Goal: Task Accomplishment & Management: Use online tool/utility

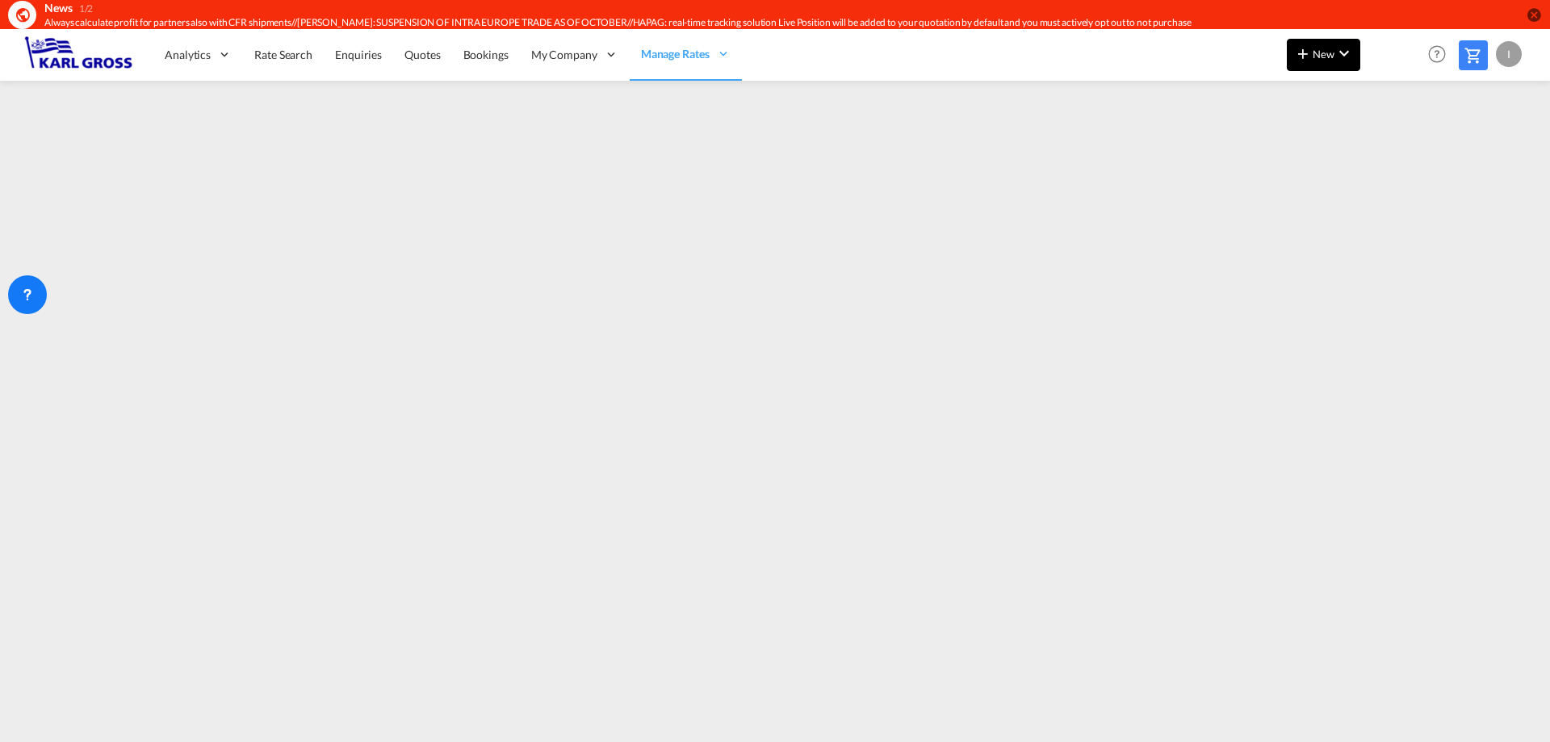
click at [1303, 52] on md-icon "icon-plus 400-fg" at bounding box center [1302, 53] width 19 height 19
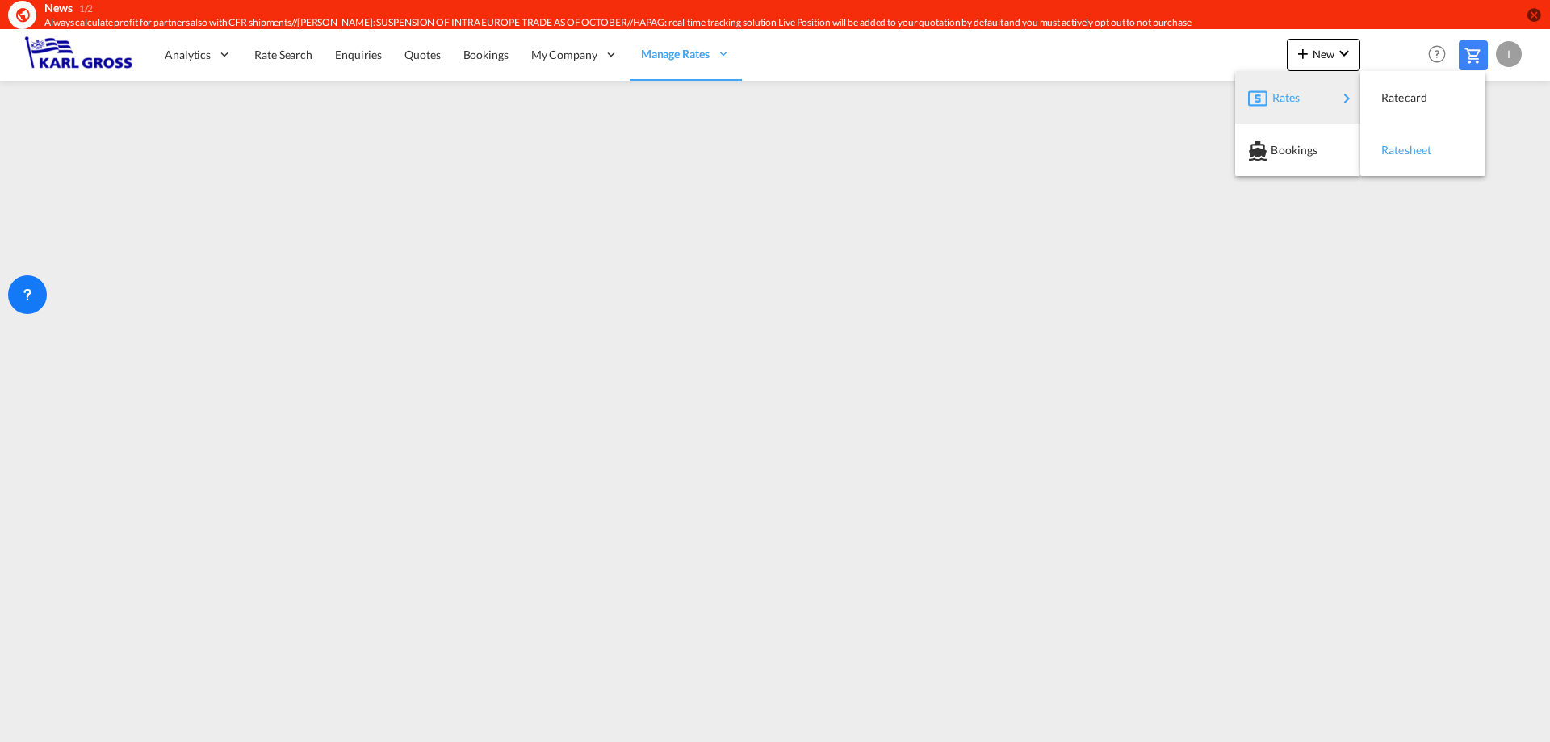
click at [1399, 156] on span "Ratesheet" at bounding box center [1390, 150] width 18 height 32
click at [298, 60] on span "Rate Search" at bounding box center [283, 55] width 58 height 14
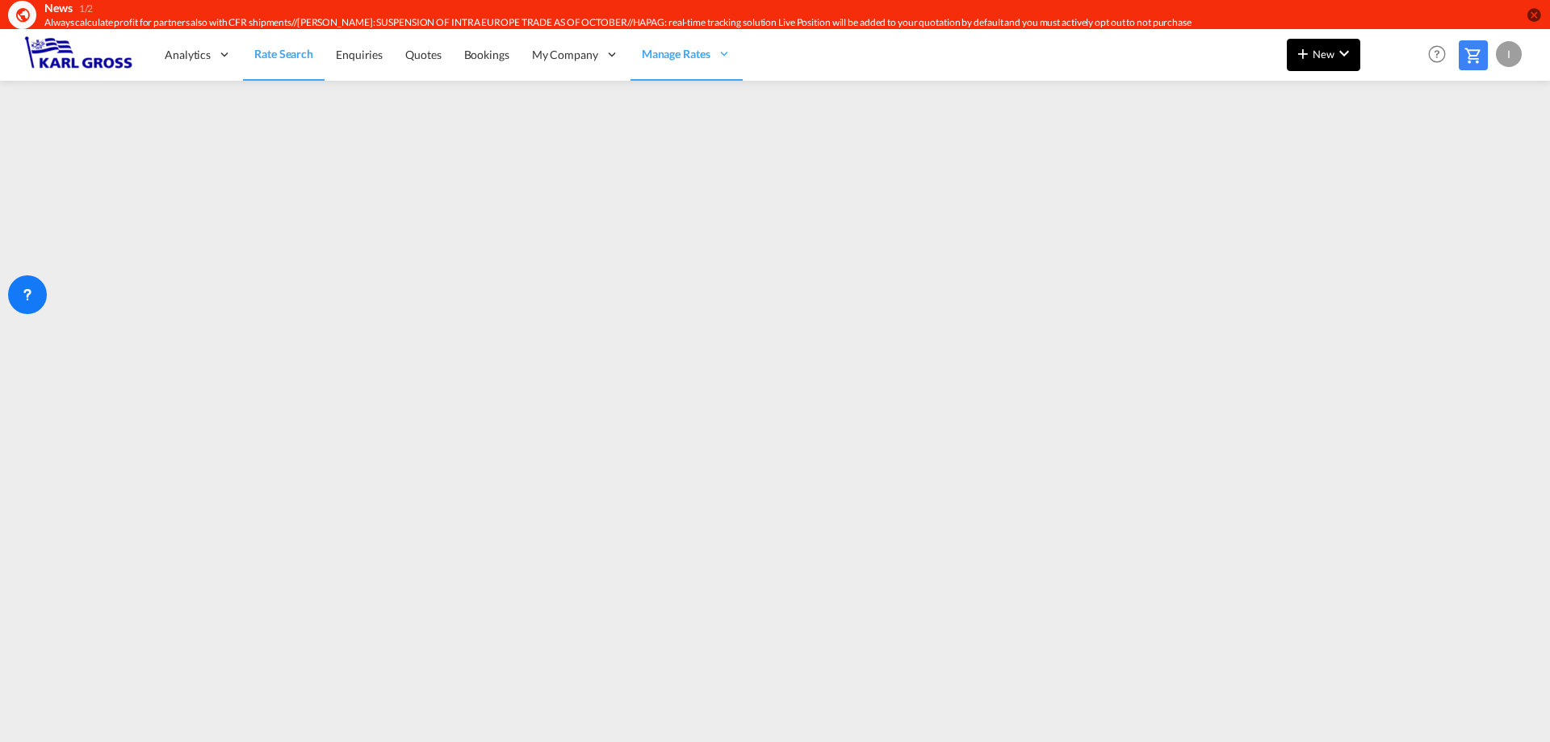
click at [1334, 60] on md-icon "icon-chevron-down" at bounding box center [1343, 53] width 19 height 19
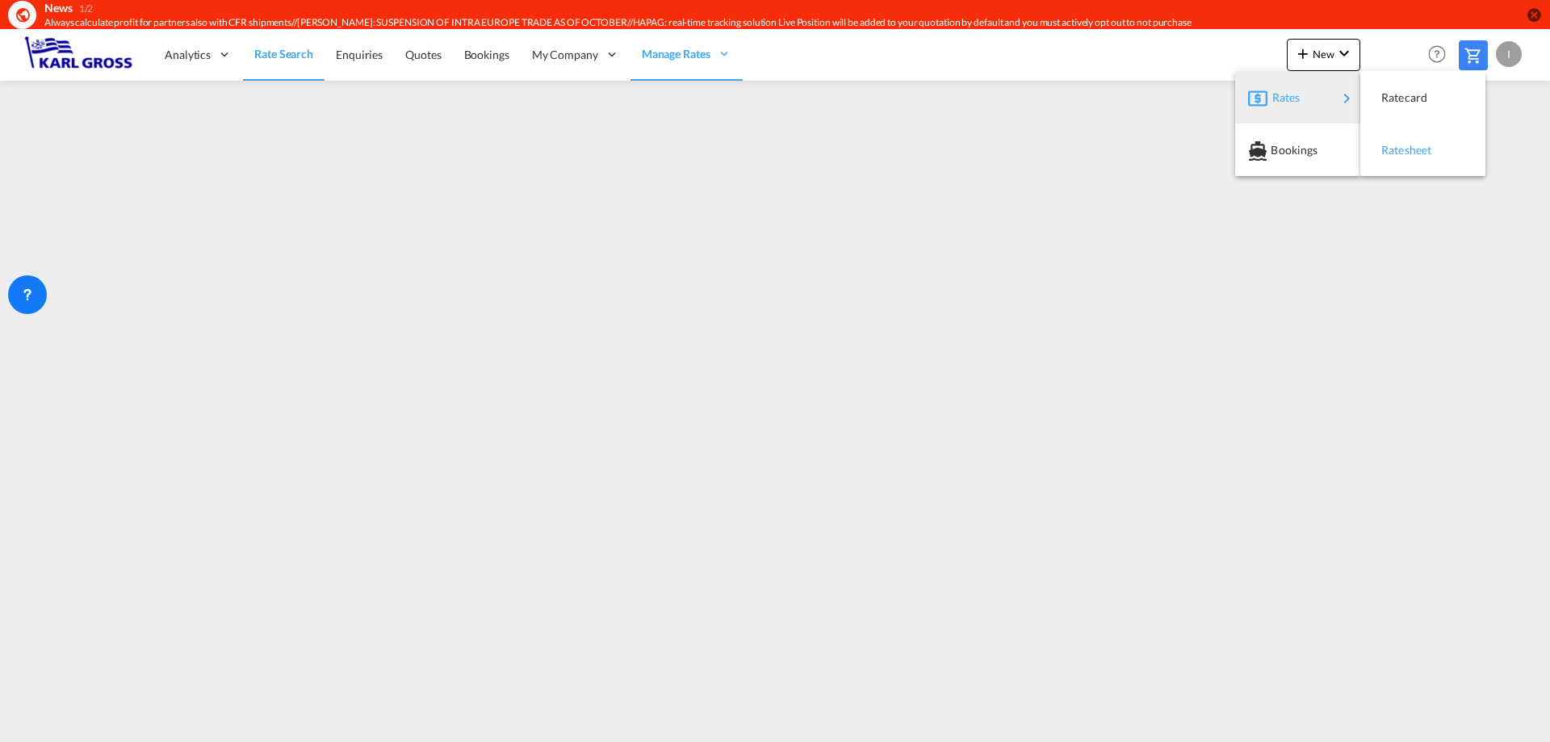
click at [1399, 147] on span "Ratesheet" at bounding box center [1390, 150] width 18 height 32
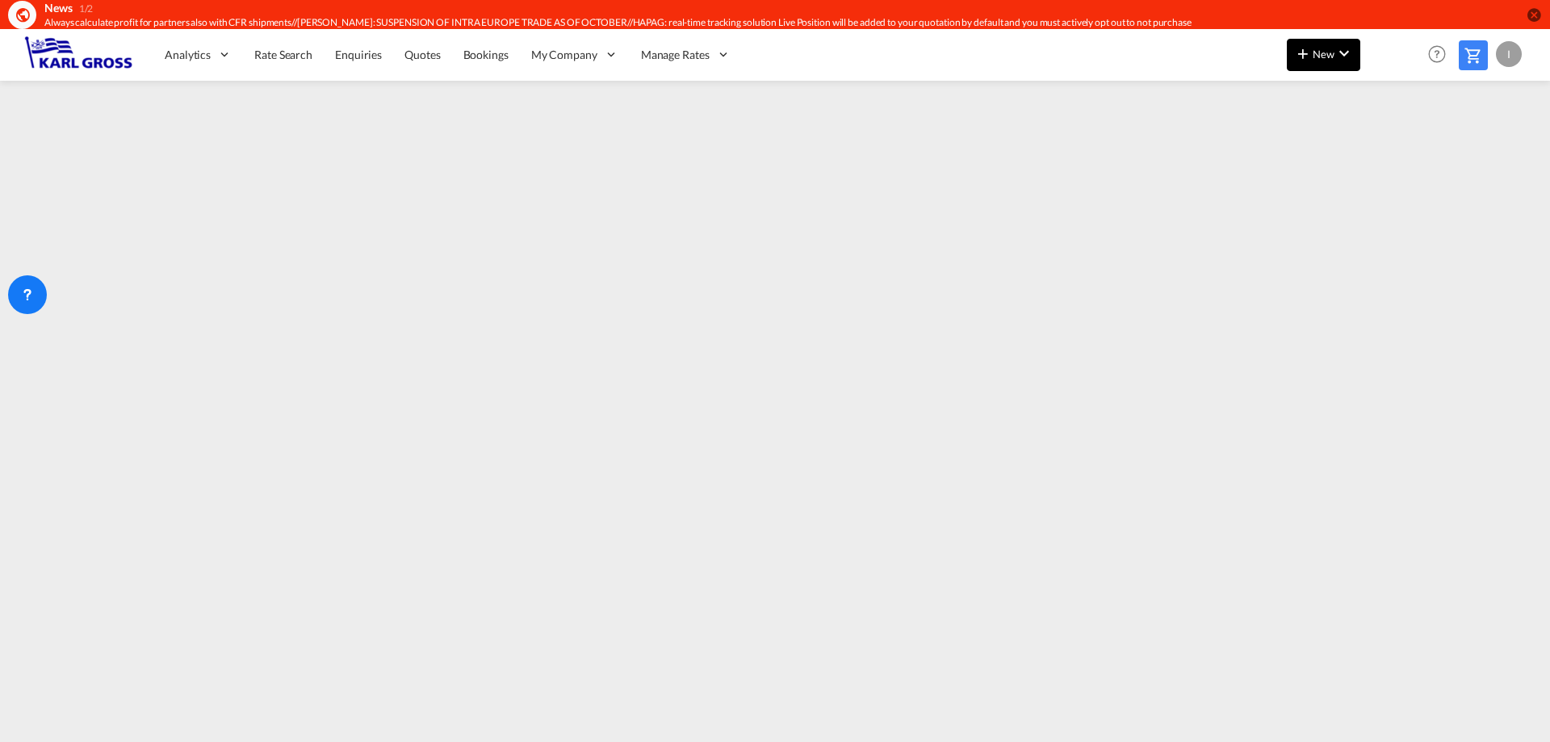
click at [1342, 64] on button "New" at bounding box center [1323, 55] width 73 height 32
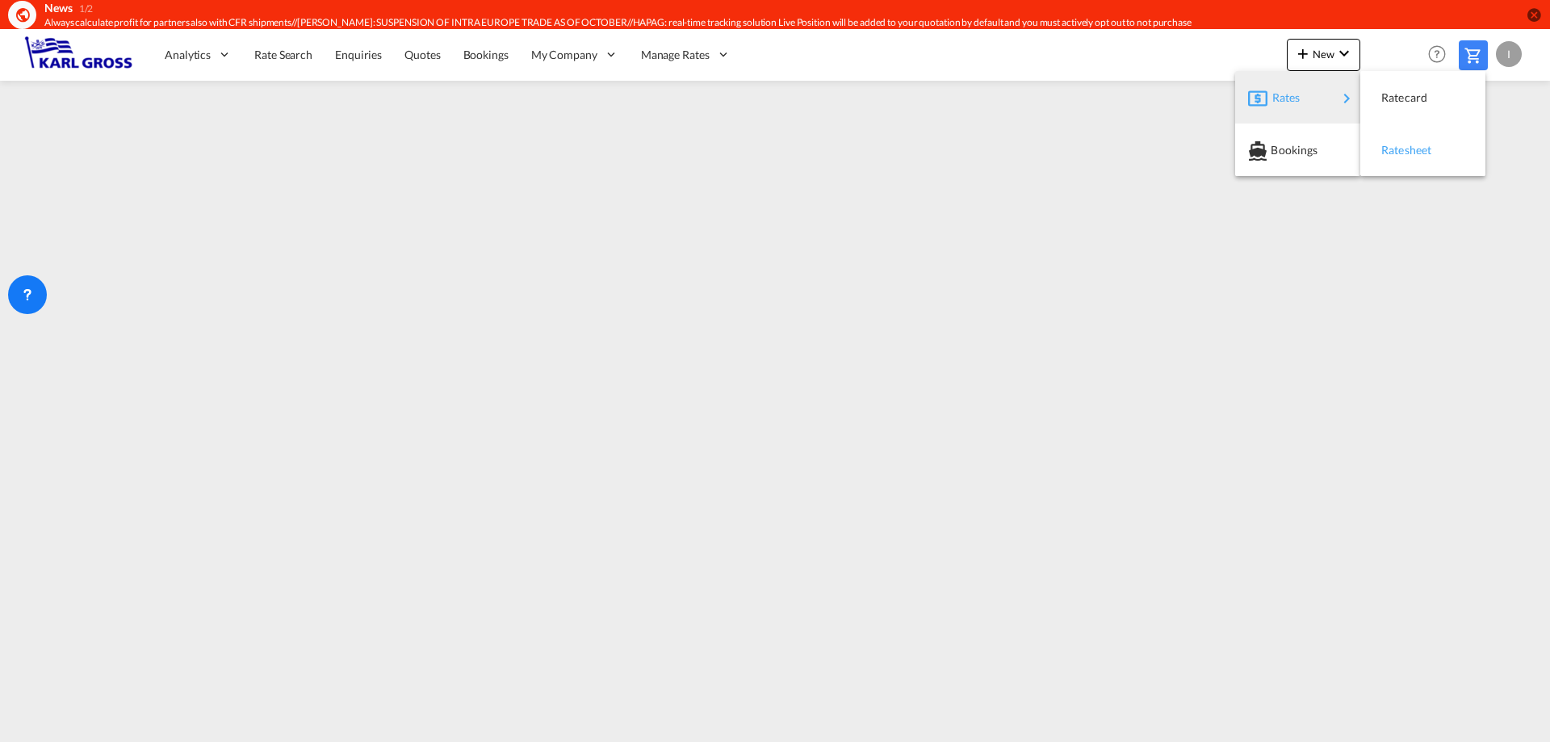
click at [1387, 146] on span "Ratesheet" at bounding box center [1390, 150] width 18 height 32
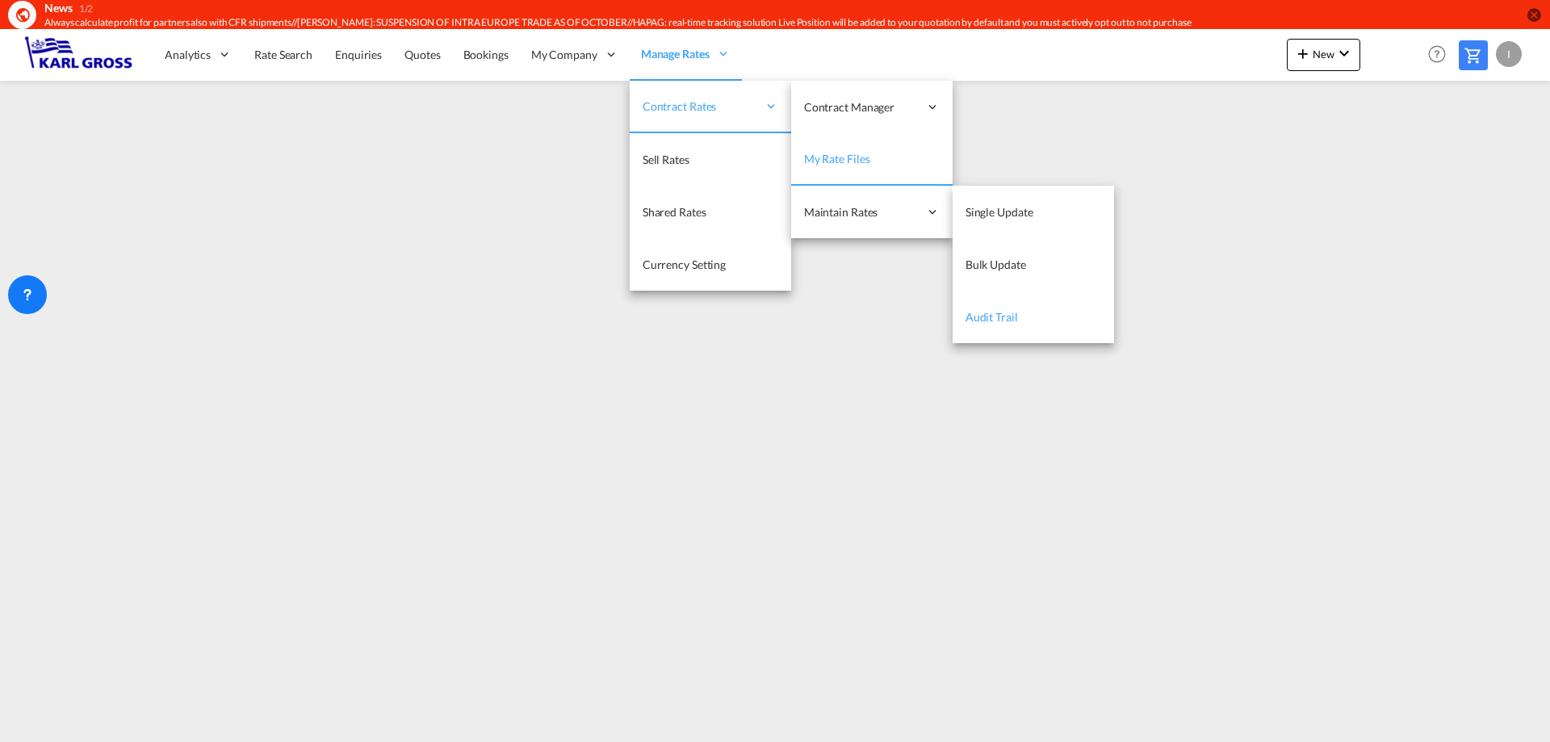
click at [1024, 324] on link "Audit Trail" at bounding box center [1032, 317] width 161 height 52
click at [1022, 266] on span "Bulk Update" at bounding box center [995, 264] width 61 height 14
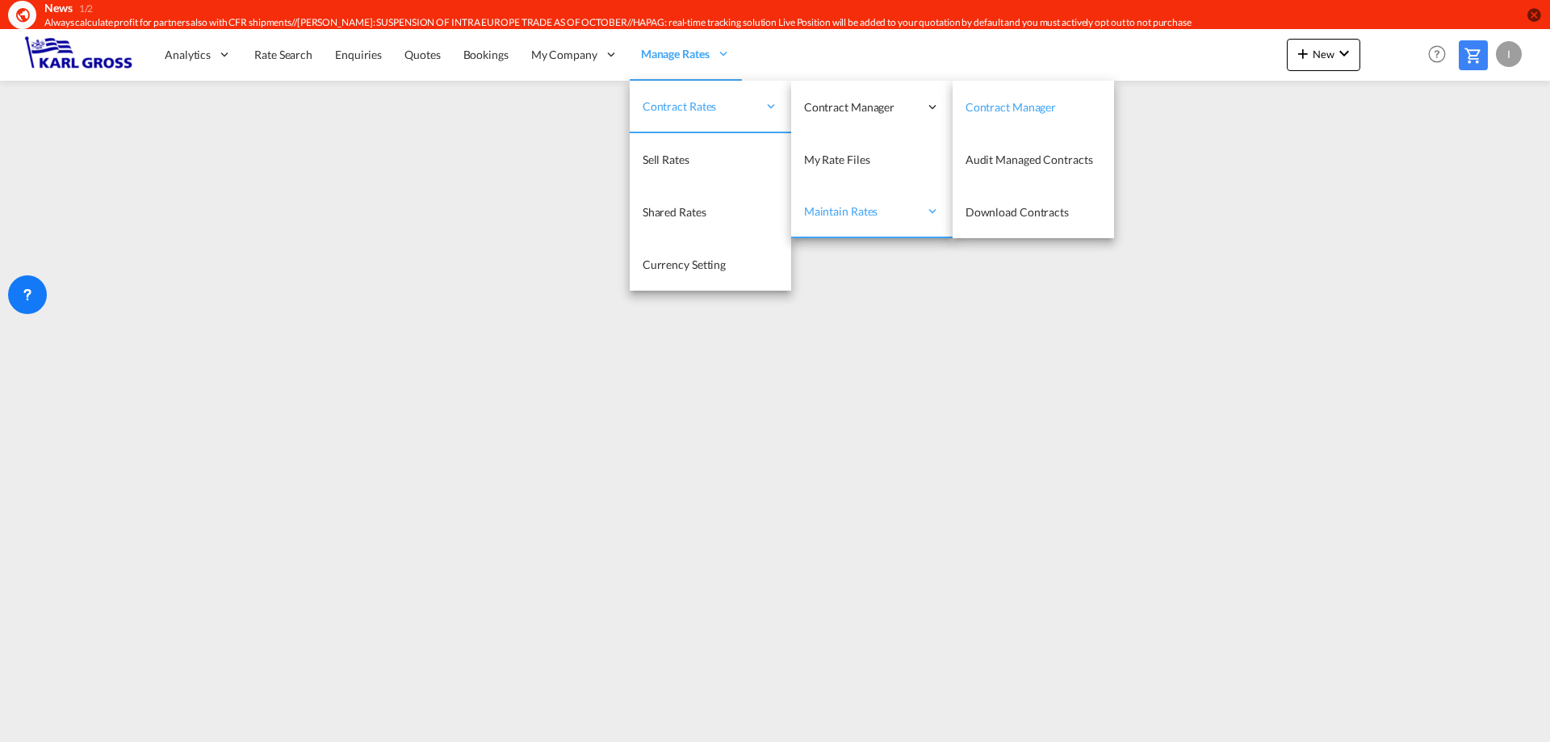
click at [1017, 116] on link "Contract Manager" at bounding box center [1032, 107] width 161 height 52
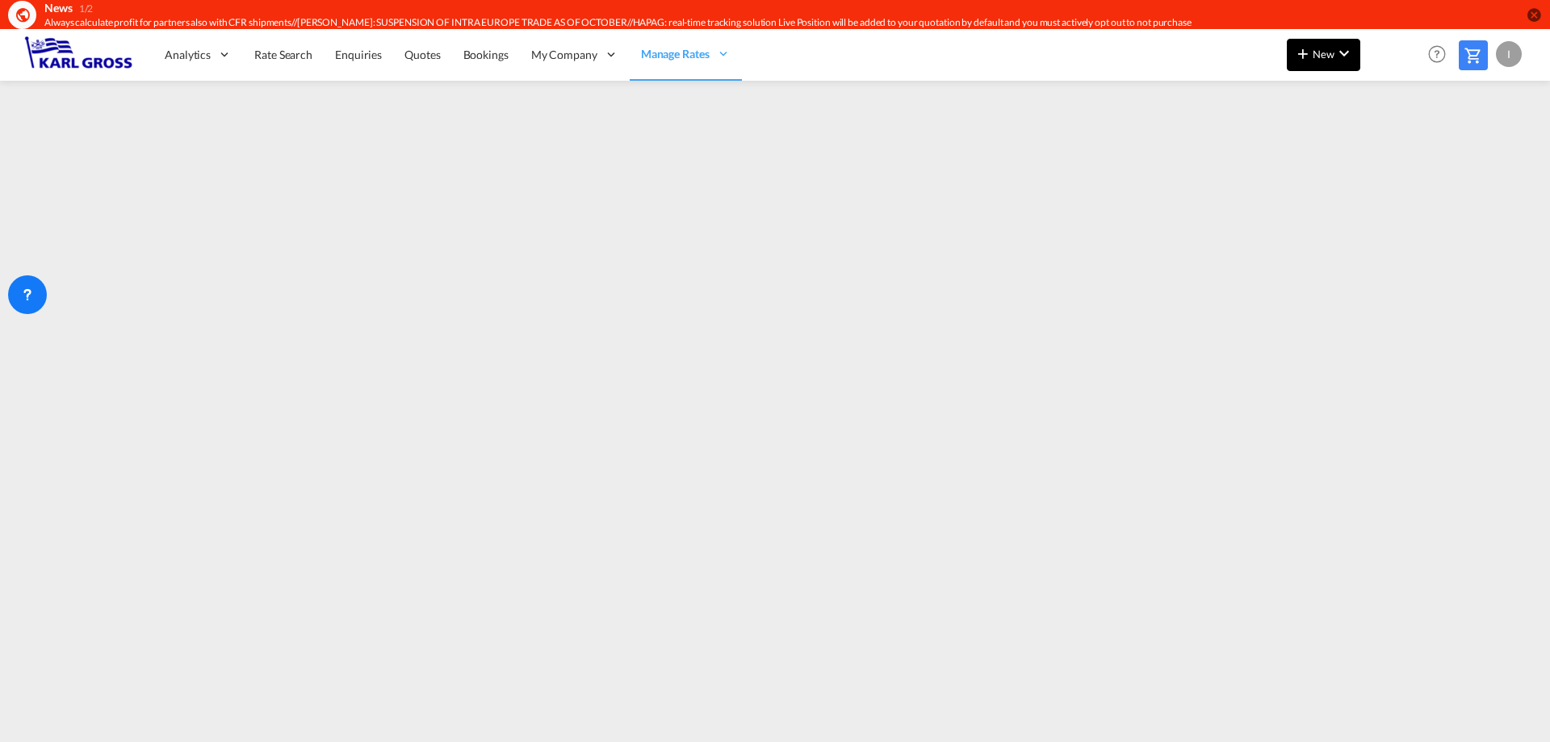
click at [1304, 55] on md-icon "icon-plus 400-fg" at bounding box center [1302, 53] width 19 height 19
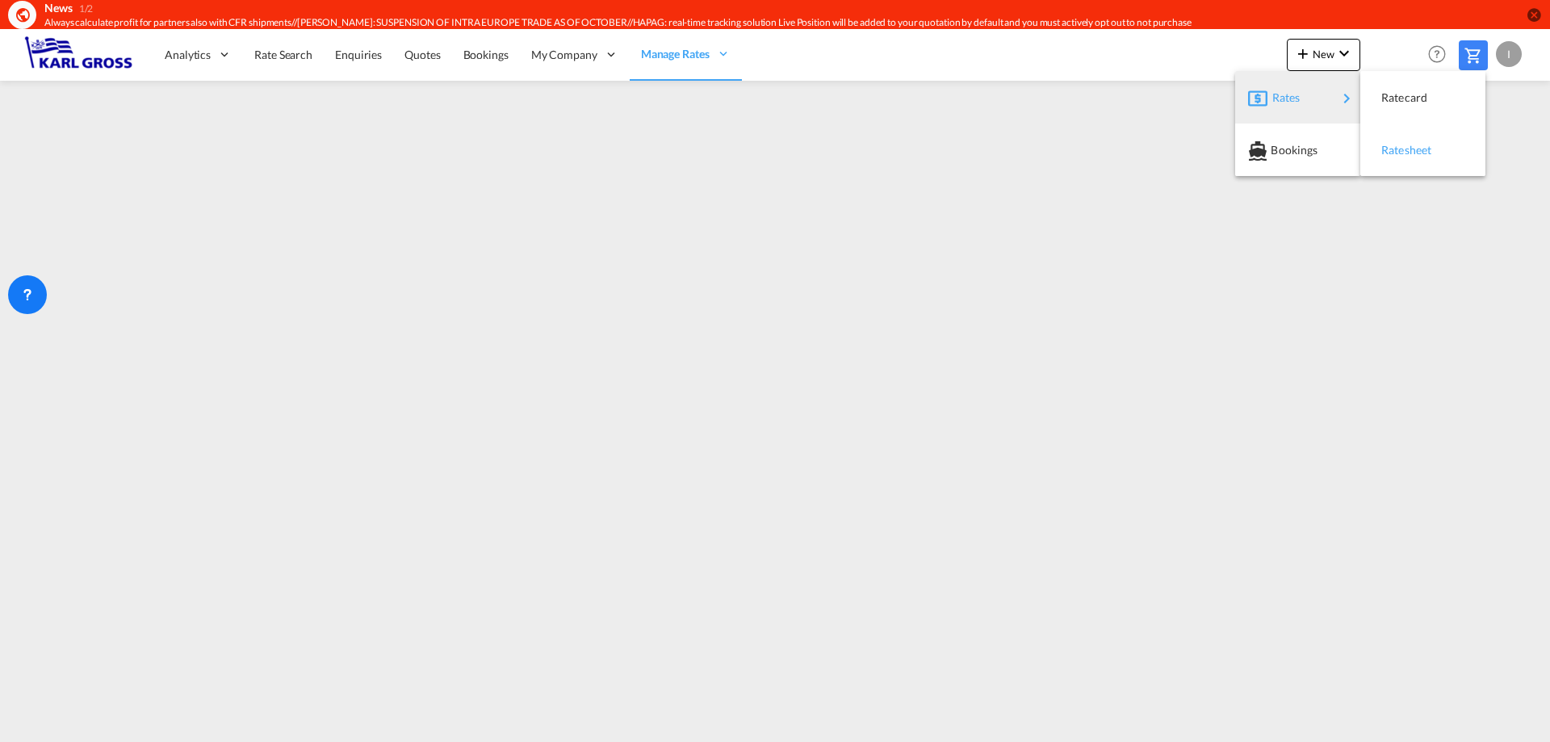
click at [1399, 148] on span "Ratesheet" at bounding box center [1390, 150] width 18 height 32
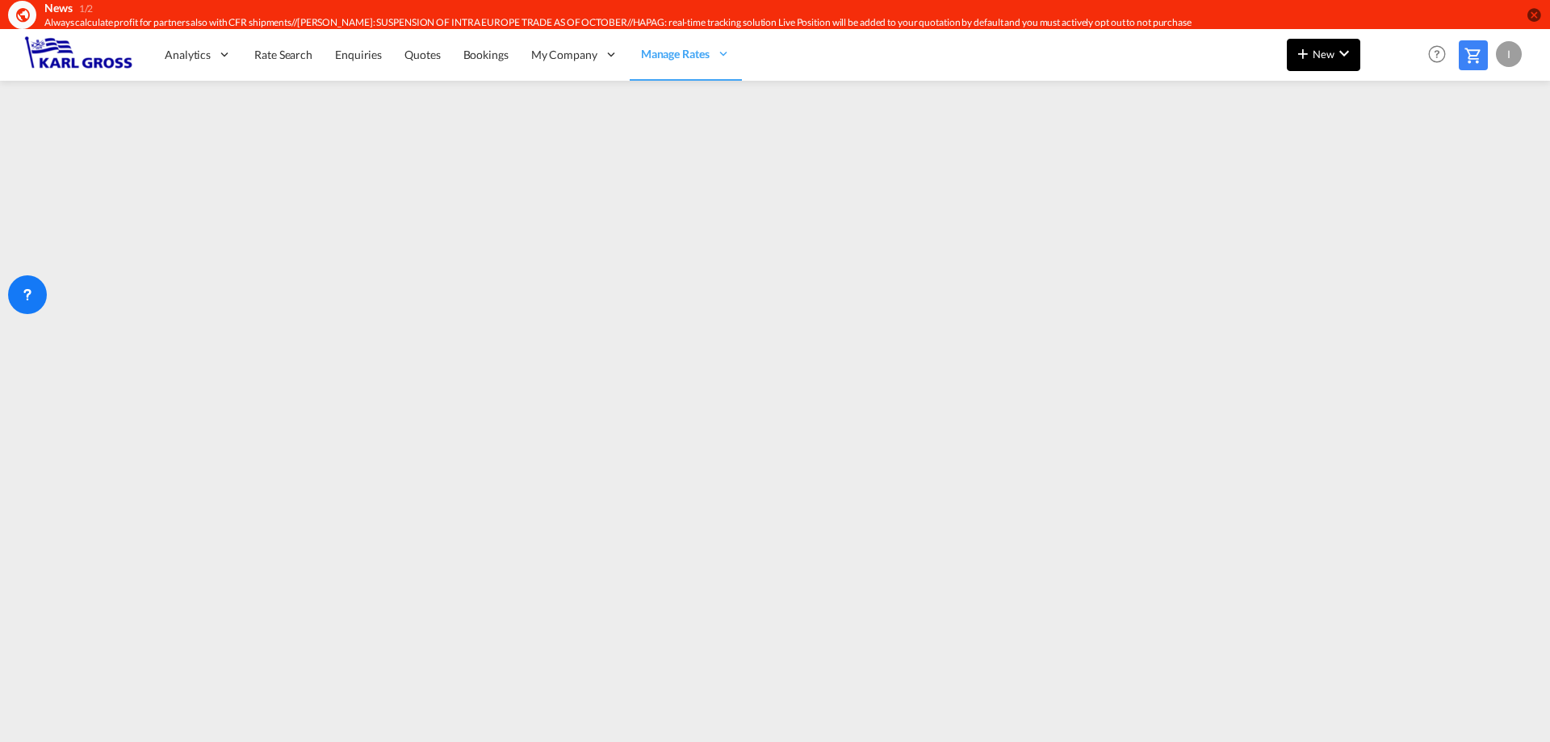
click at [1307, 57] on md-icon "icon-plus 400-fg" at bounding box center [1302, 53] width 19 height 19
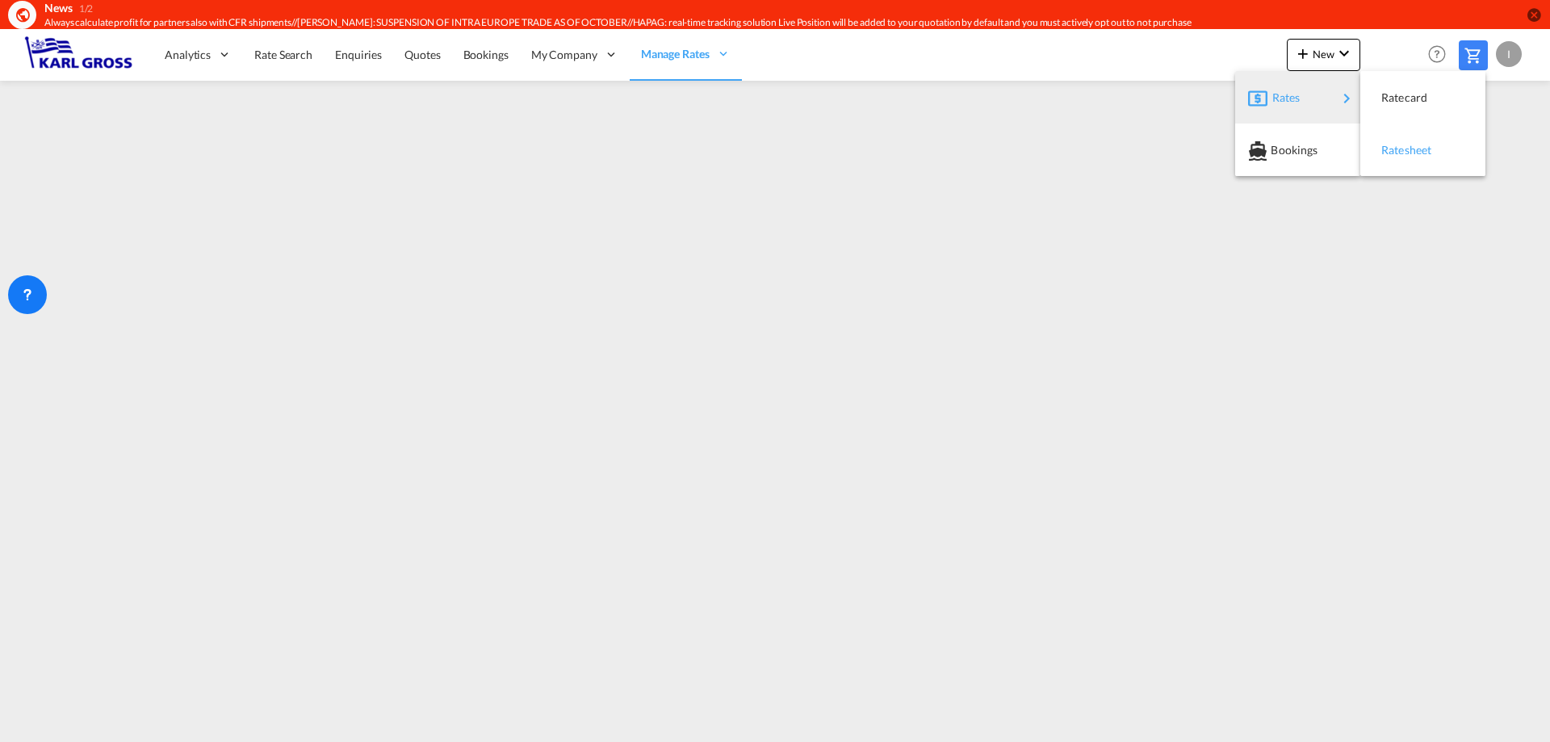
click at [1446, 161] on div "Ratesheet" at bounding box center [1422, 150] width 99 height 40
drag, startPoint x: 1299, startPoint y: 724, endPoint x: 1352, endPoint y: 725, distance: 53.3
click at [1352, 725] on div at bounding box center [775, 404] width 1550 height 647
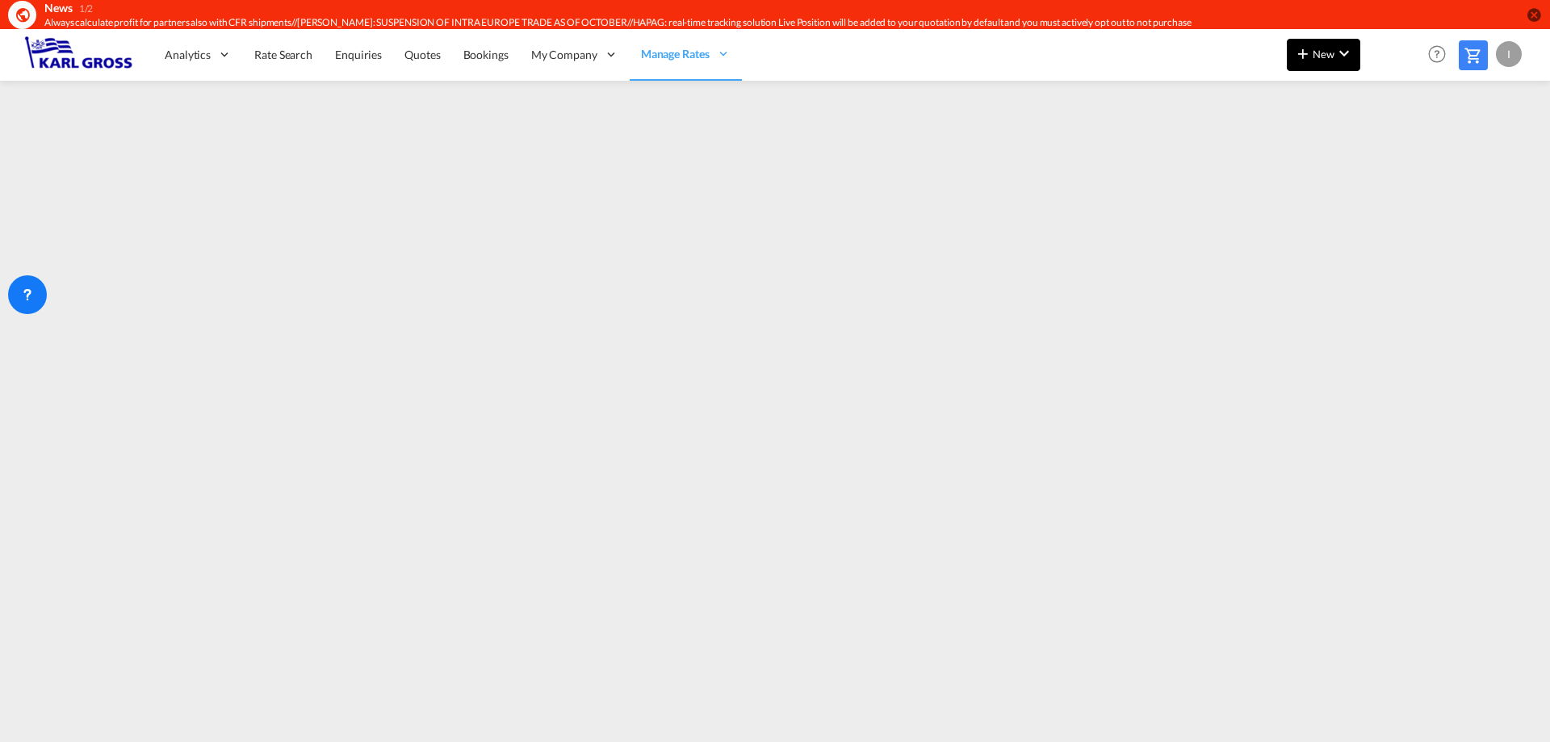
click at [1325, 65] on button "New" at bounding box center [1323, 55] width 73 height 32
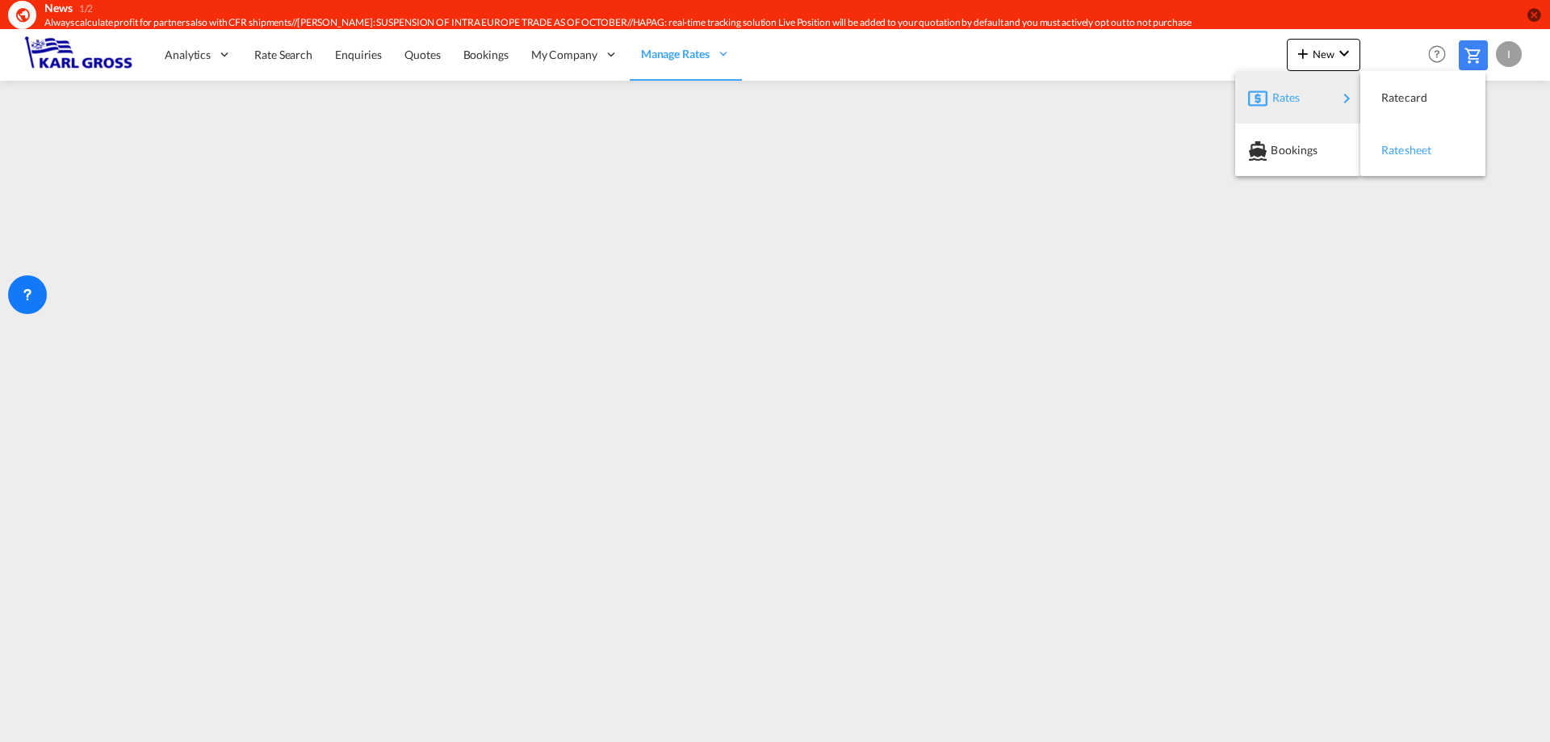
click at [1374, 161] on div "Ratesheet" at bounding box center [1422, 150] width 99 height 40
